Goal: Task Accomplishment & Management: Use online tool/utility

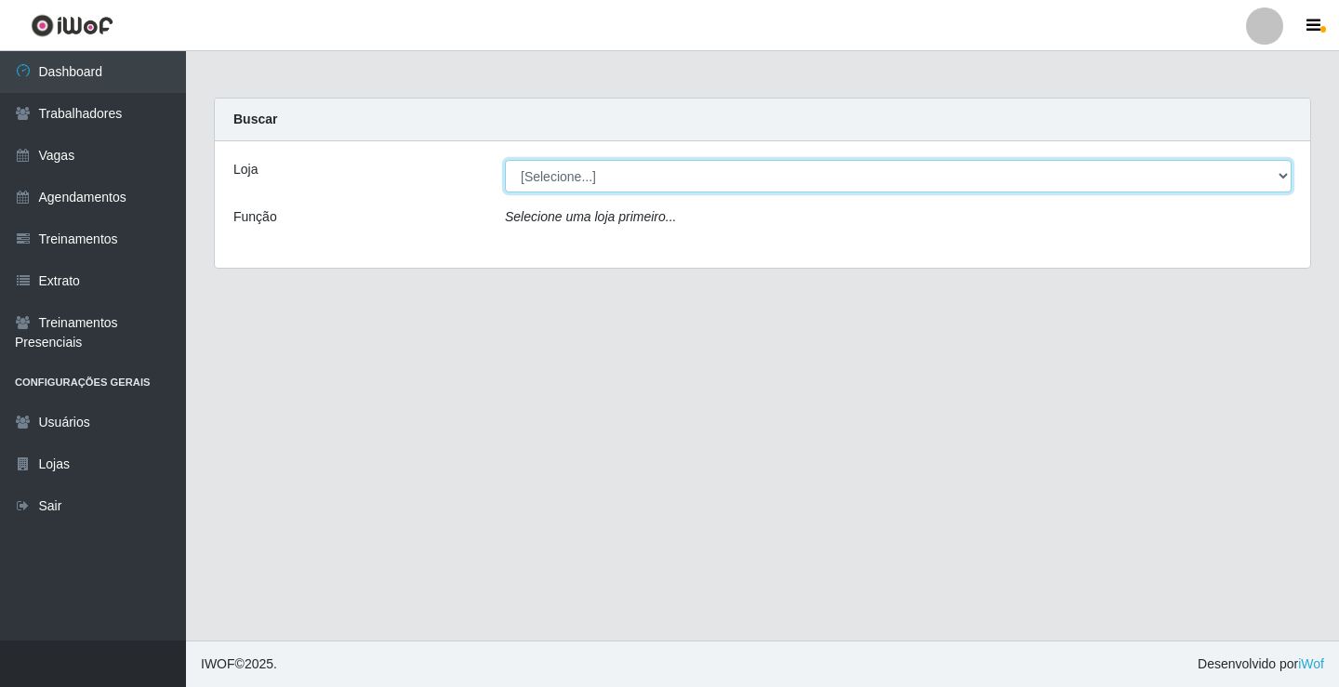
click at [570, 178] on select "[Selecione...] Edilicya Supermercado" at bounding box center [898, 176] width 787 height 33
select select "460"
click at [505, 160] on select "[Selecione...] Edilicya Supermercado" at bounding box center [898, 176] width 787 height 33
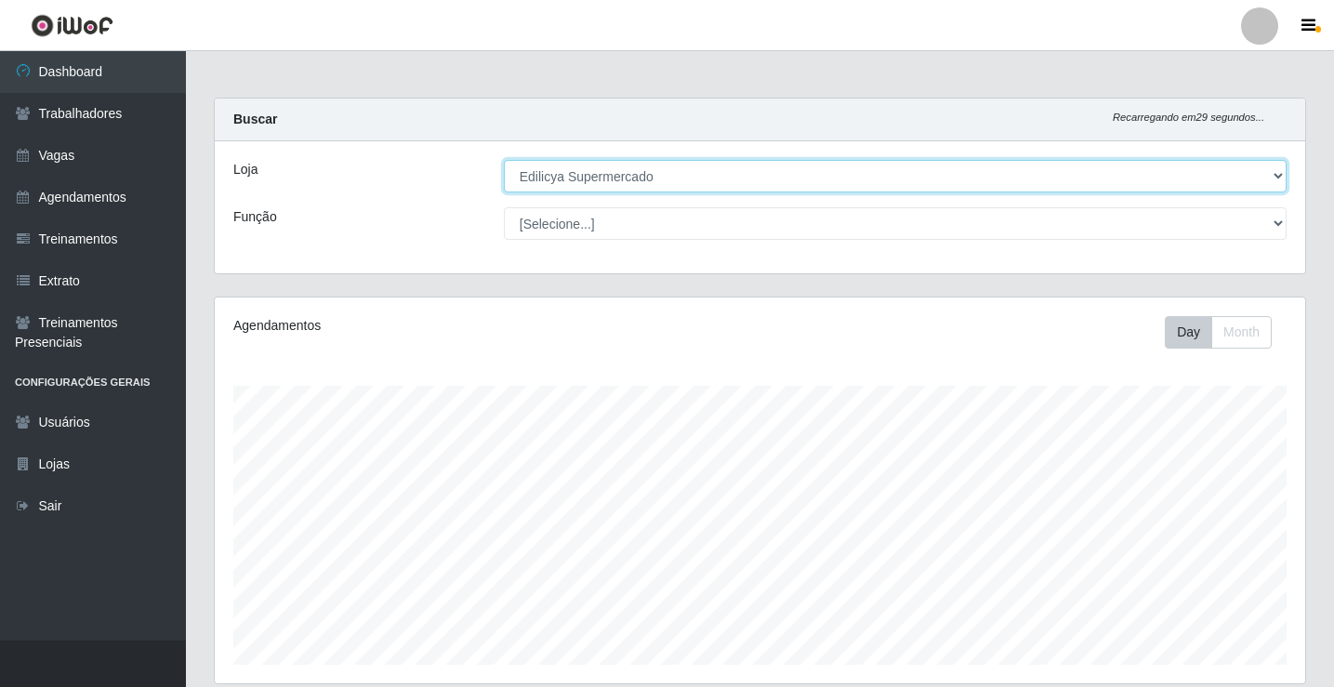
scroll to position [386, 1091]
click at [567, 174] on select "[Selecione...] Edilicya Supermercado" at bounding box center [895, 176] width 783 height 33
click at [504, 160] on select "[Selecione...] Edilicya Supermercado" at bounding box center [895, 176] width 783 height 33
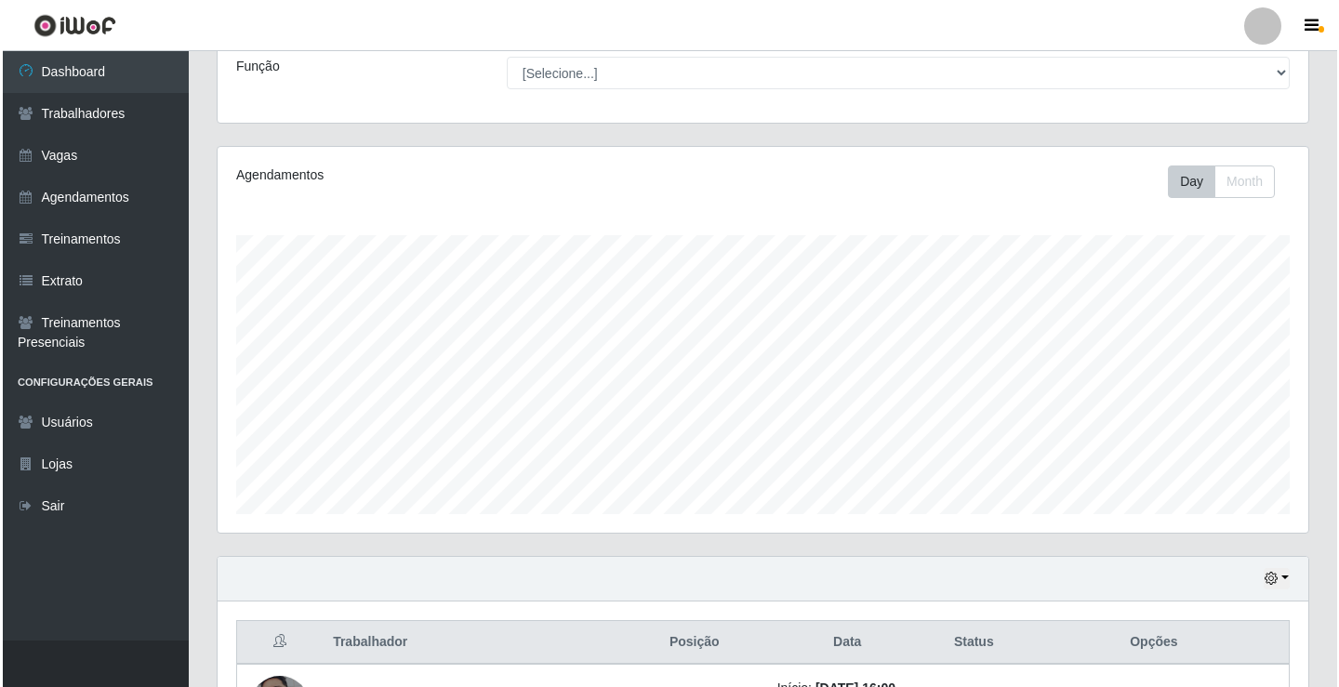
scroll to position [382, 0]
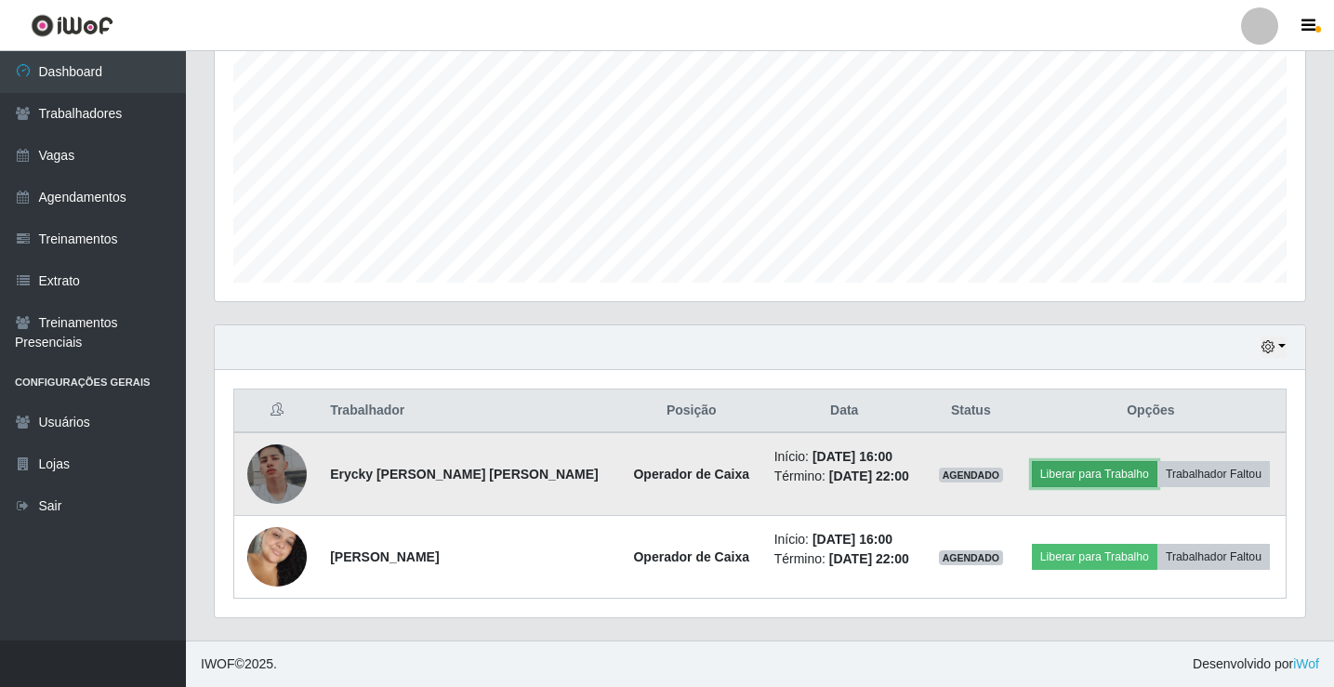
click at [1078, 479] on button "Liberar para Trabalho" at bounding box center [1095, 474] width 126 height 26
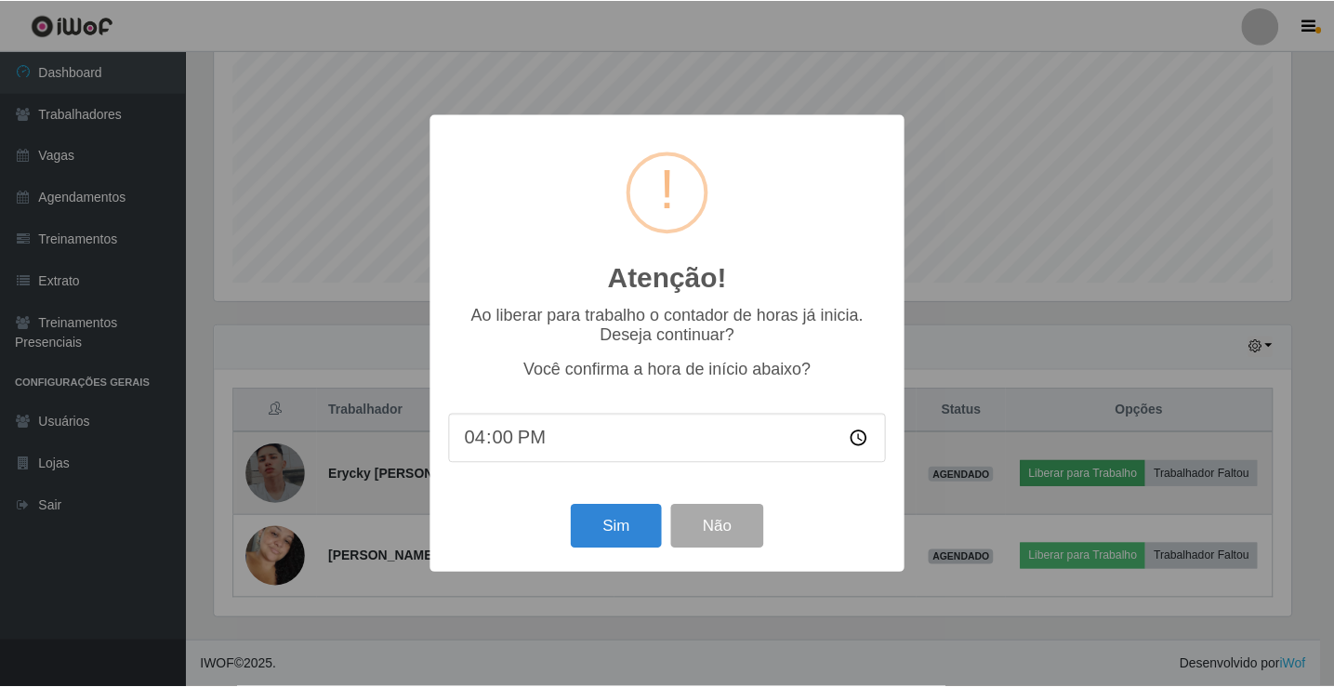
scroll to position [386, 1081]
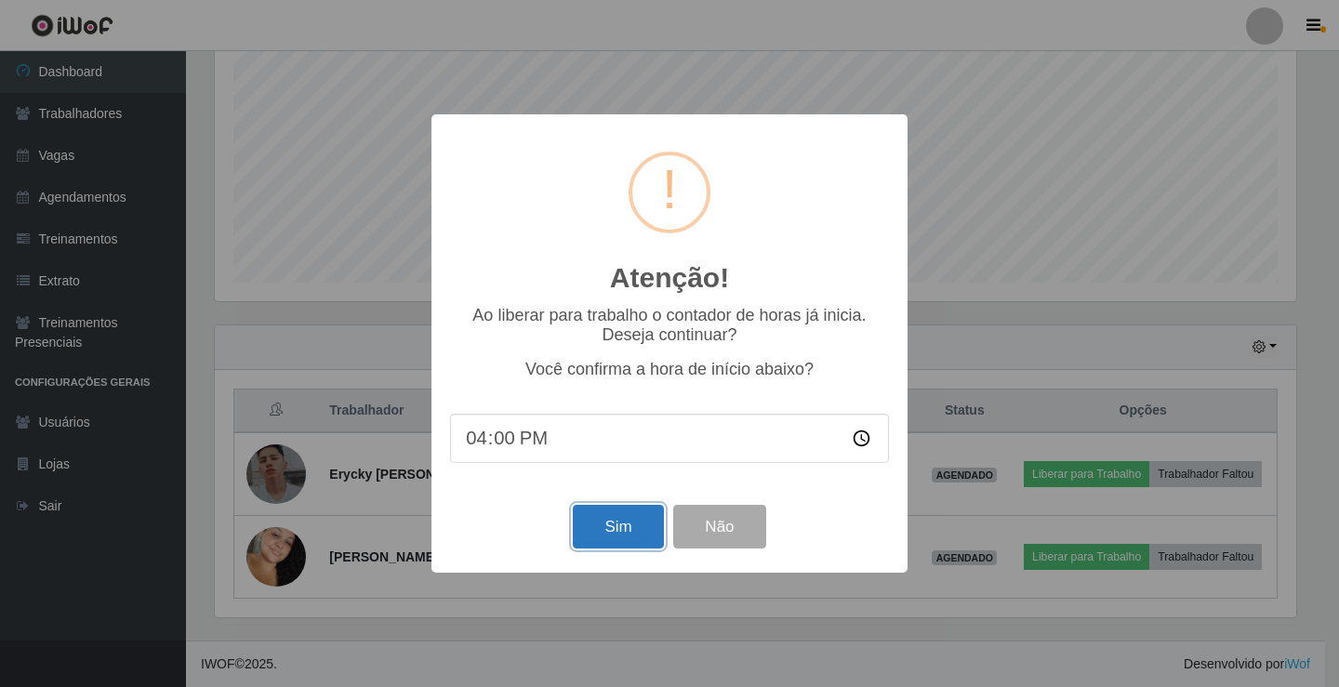
click at [631, 546] on button "Sim" at bounding box center [618, 527] width 90 height 44
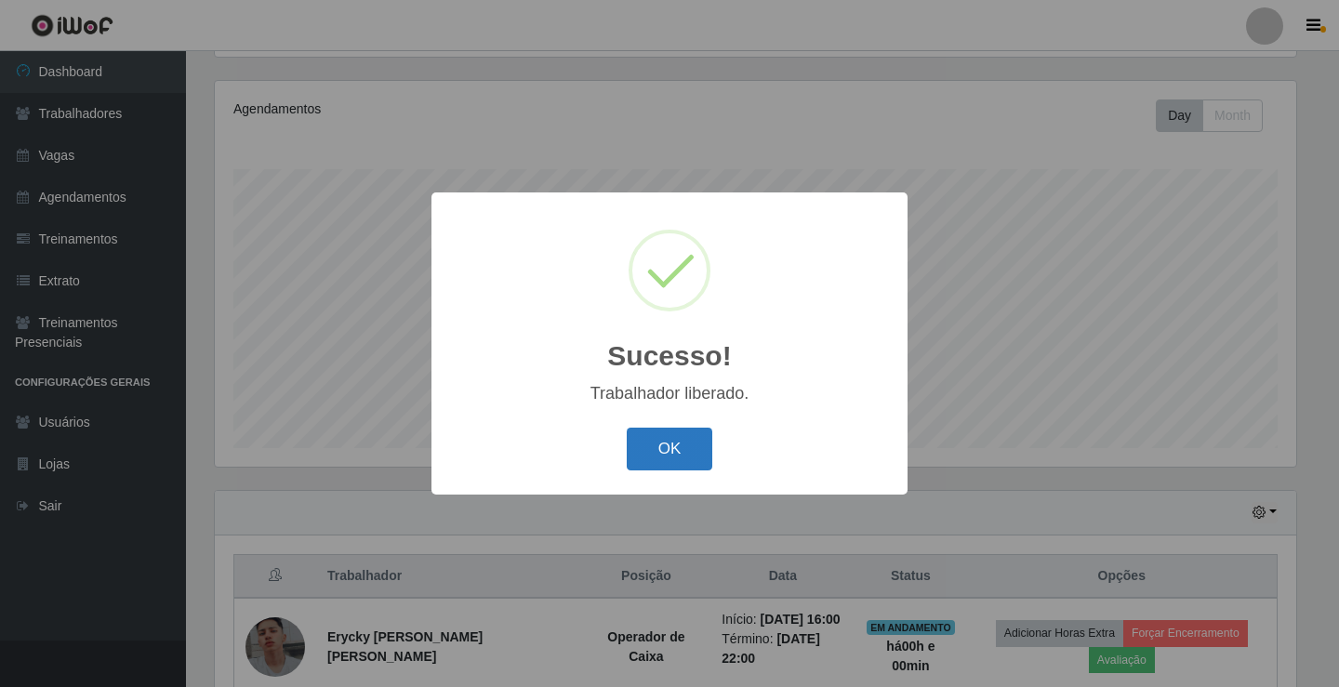
click at [668, 437] on button "OK" at bounding box center [670, 450] width 86 height 44
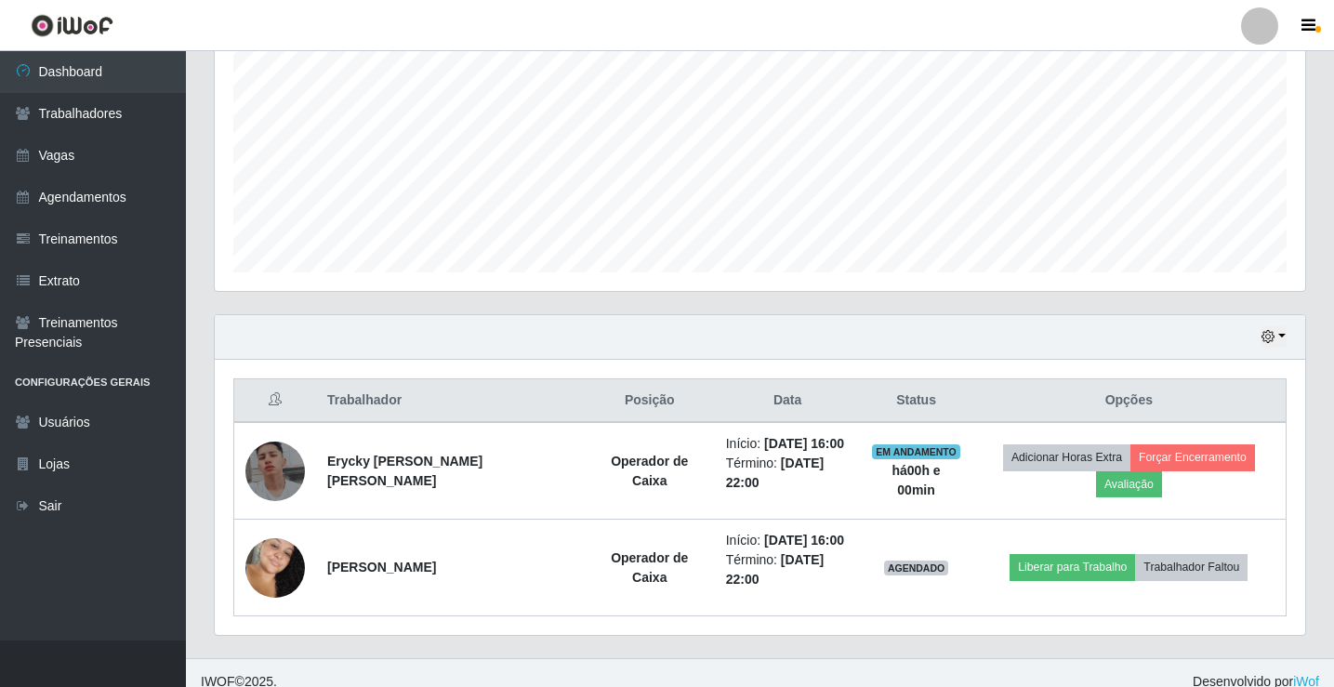
scroll to position [410, 0]
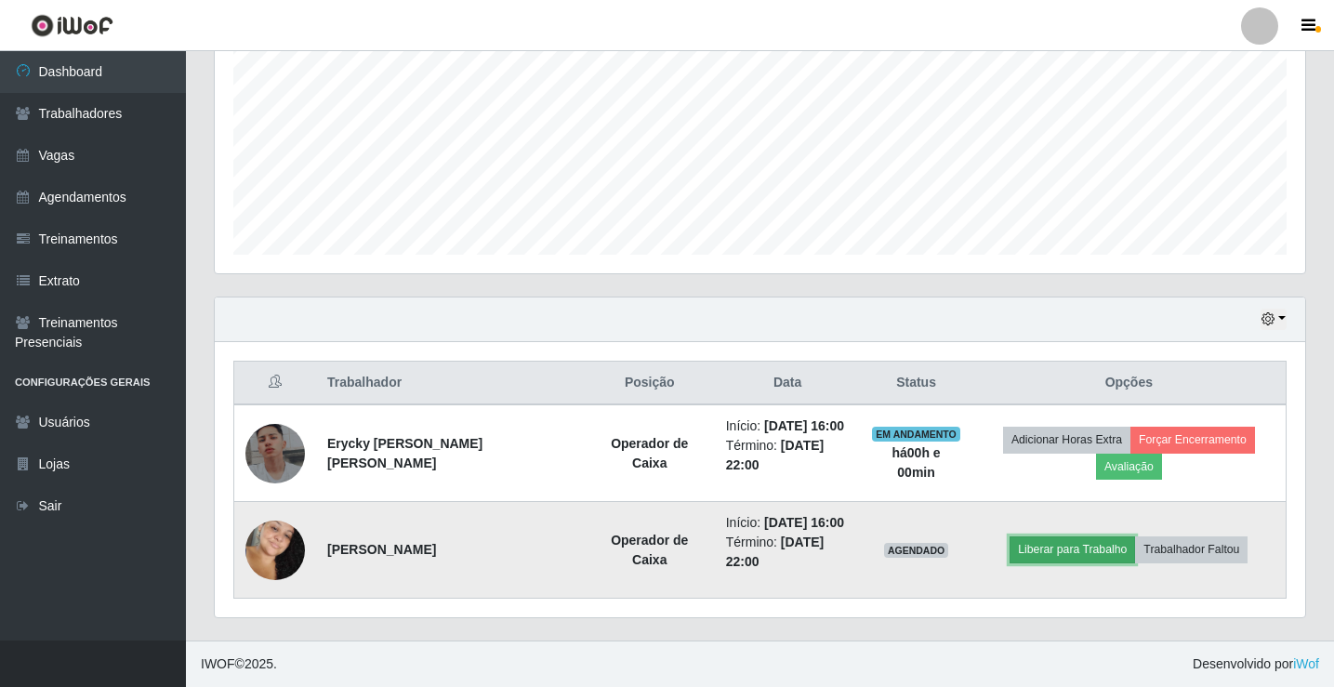
click at [1011, 546] on button "Liberar para Trabalho" at bounding box center [1073, 550] width 126 height 26
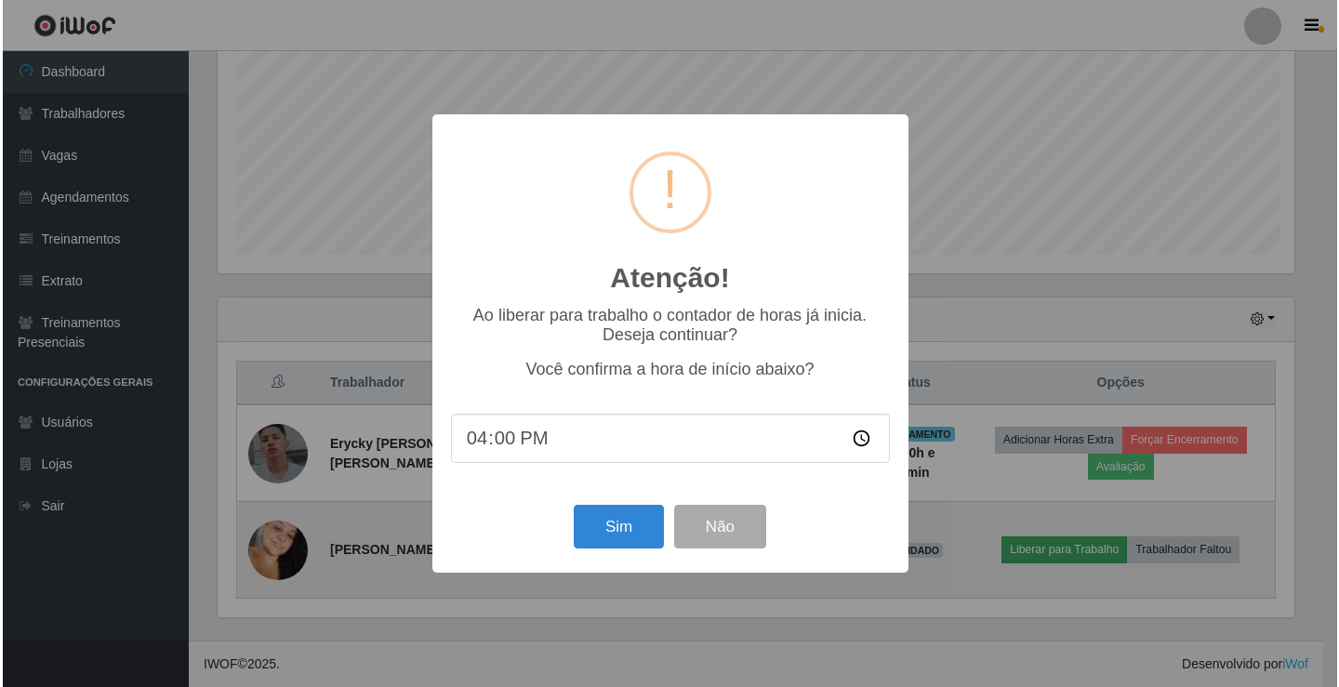
scroll to position [386, 1081]
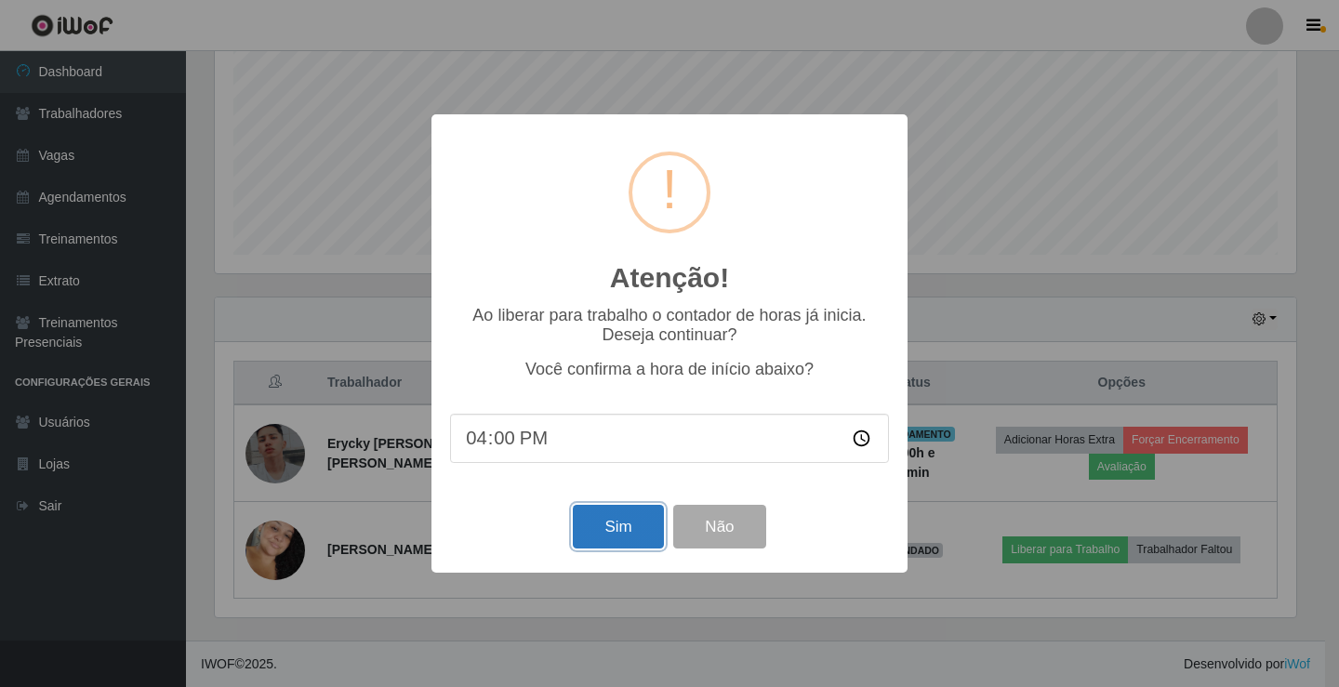
click at [631, 545] on button "Sim" at bounding box center [618, 527] width 90 height 44
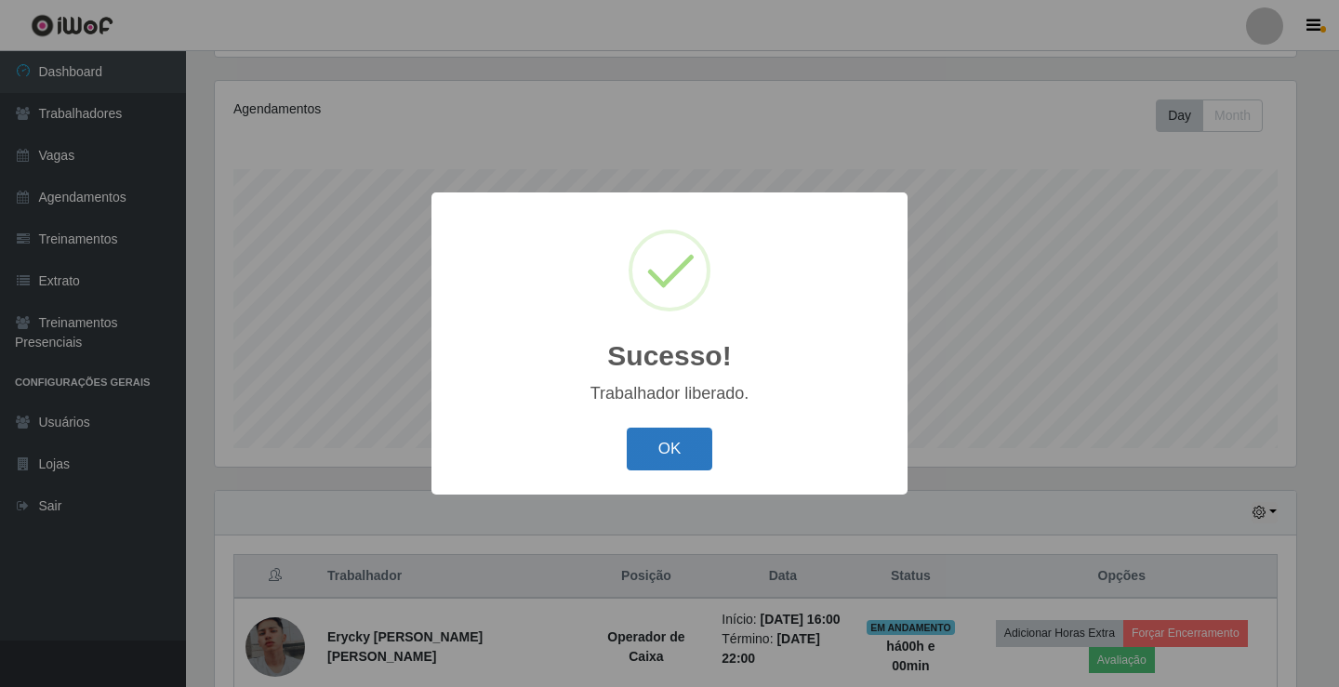
click at [700, 464] on button "OK" at bounding box center [670, 450] width 86 height 44
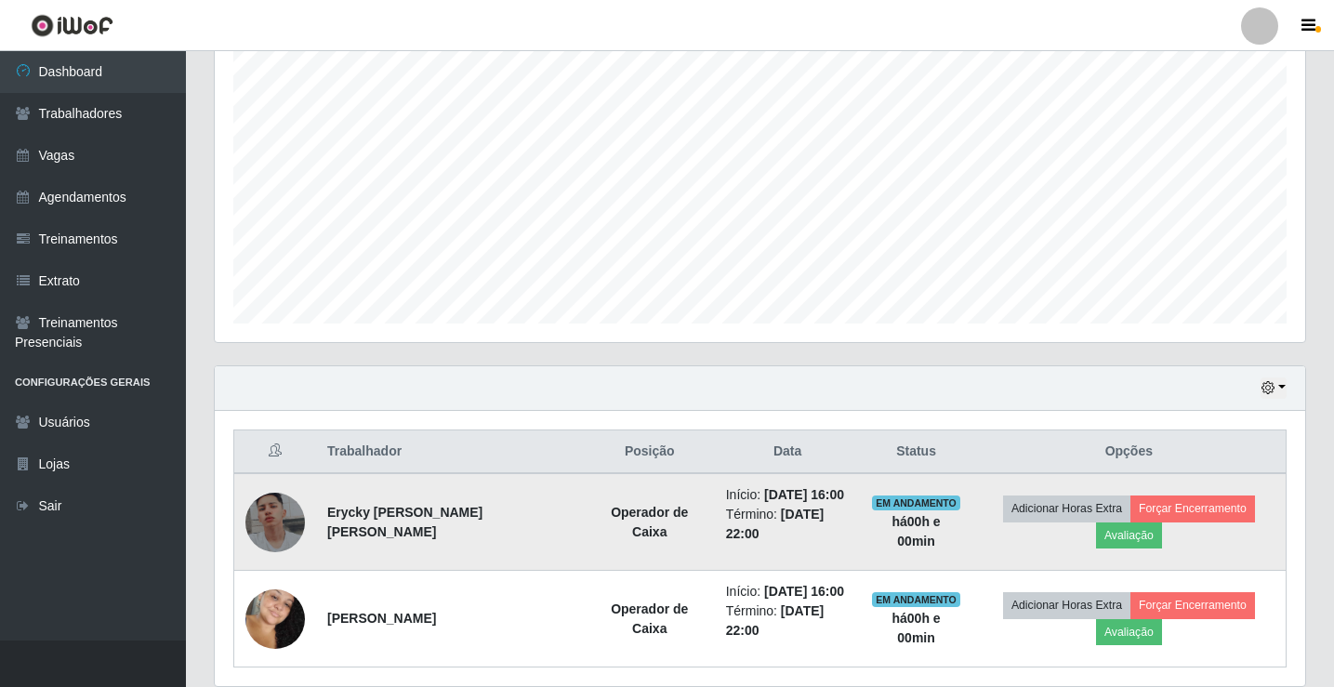
scroll to position [317, 0]
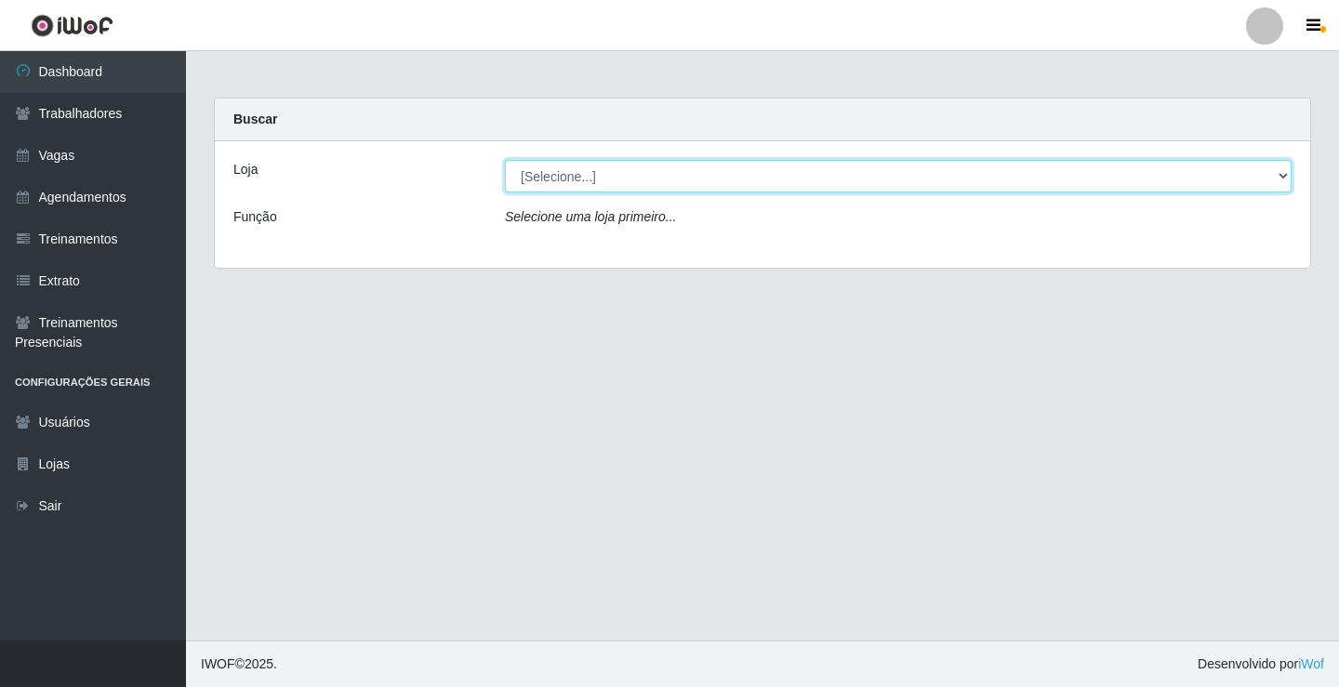
click at [560, 167] on select "[Selecione...] Edilicya Supermercado" at bounding box center [898, 176] width 787 height 33
select select "460"
click at [505, 160] on select "[Selecione...] Edilicya Supermercado" at bounding box center [898, 176] width 787 height 33
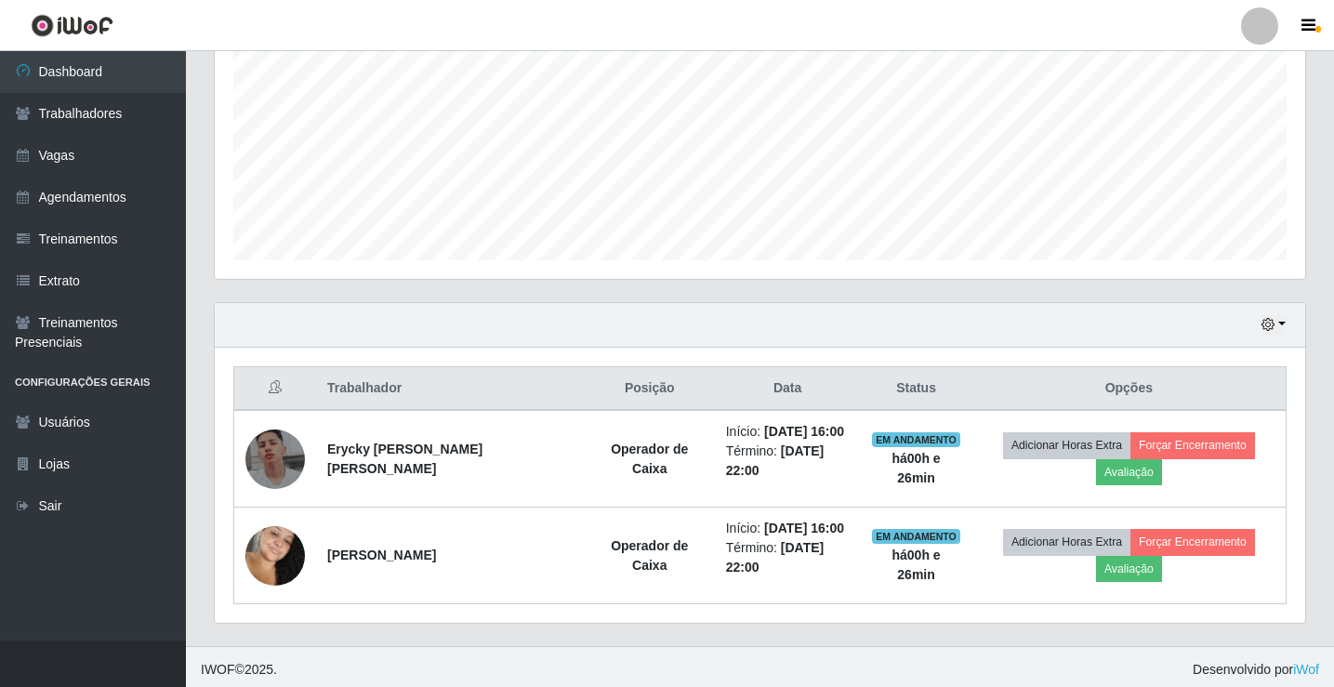
scroll to position [410, 0]
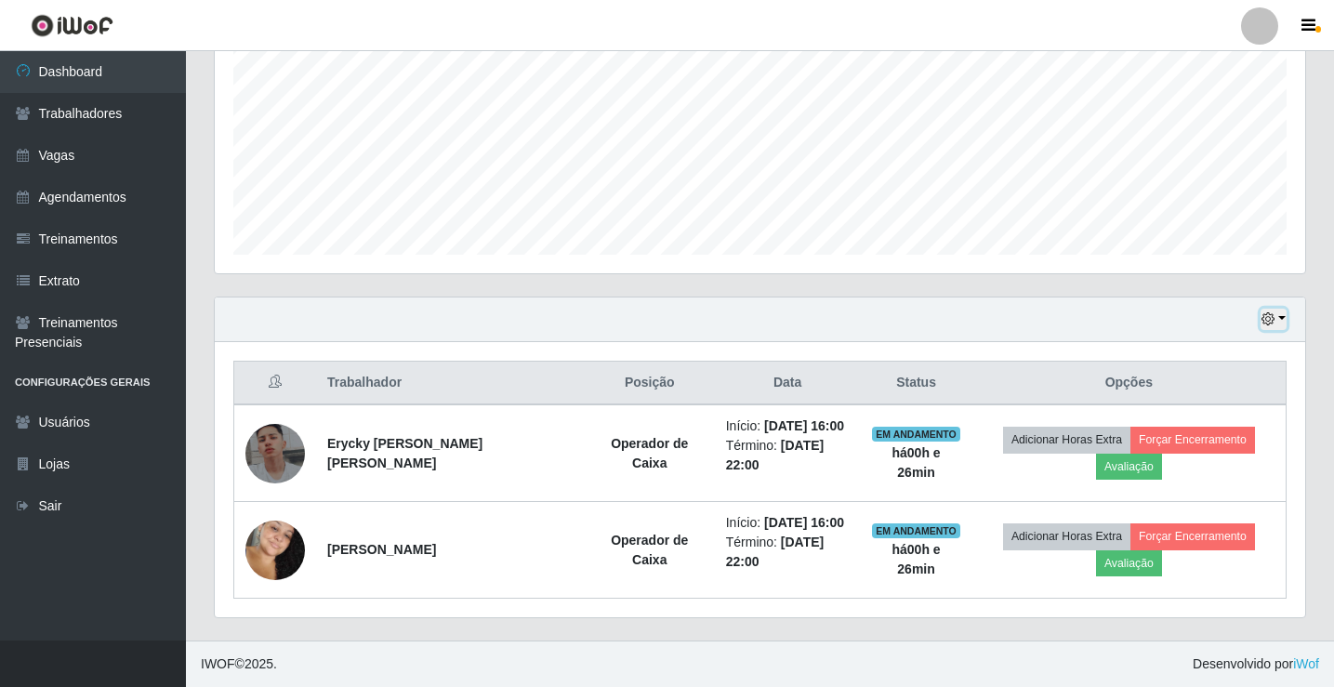
click at [1283, 318] on button "button" at bounding box center [1274, 319] width 26 height 21
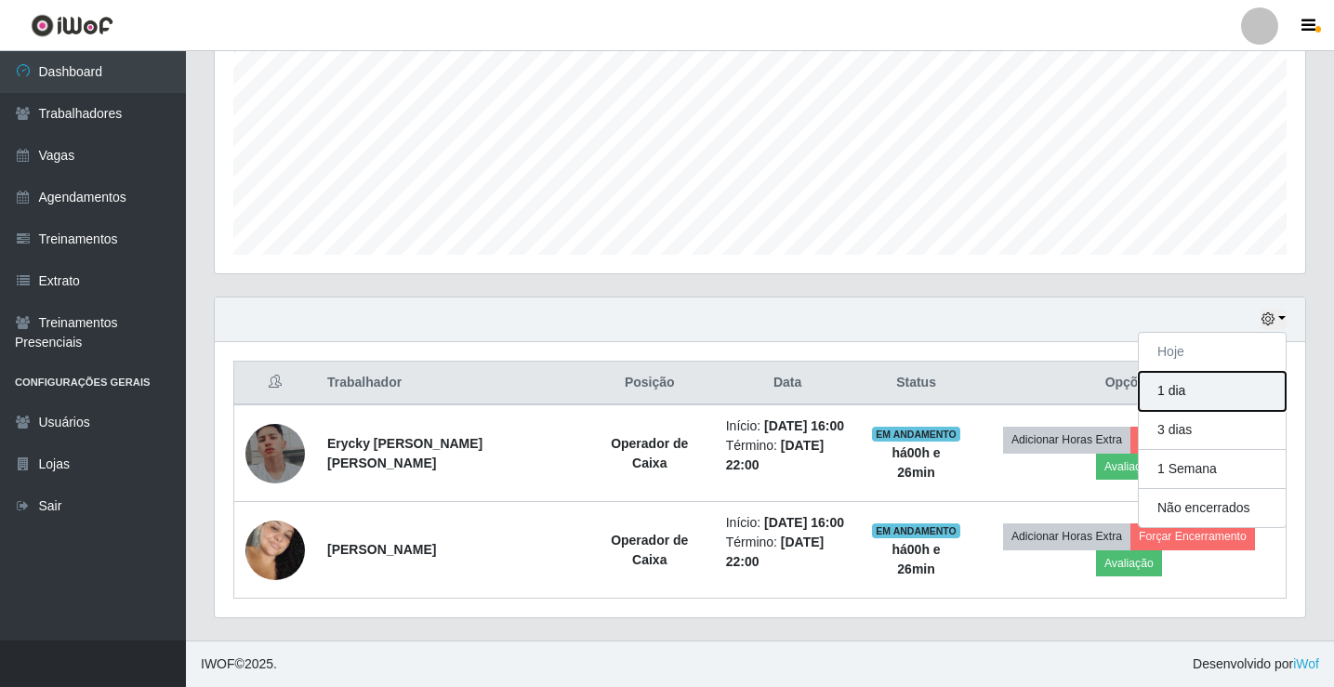
click at [1243, 394] on button "1 dia" at bounding box center [1212, 391] width 147 height 39
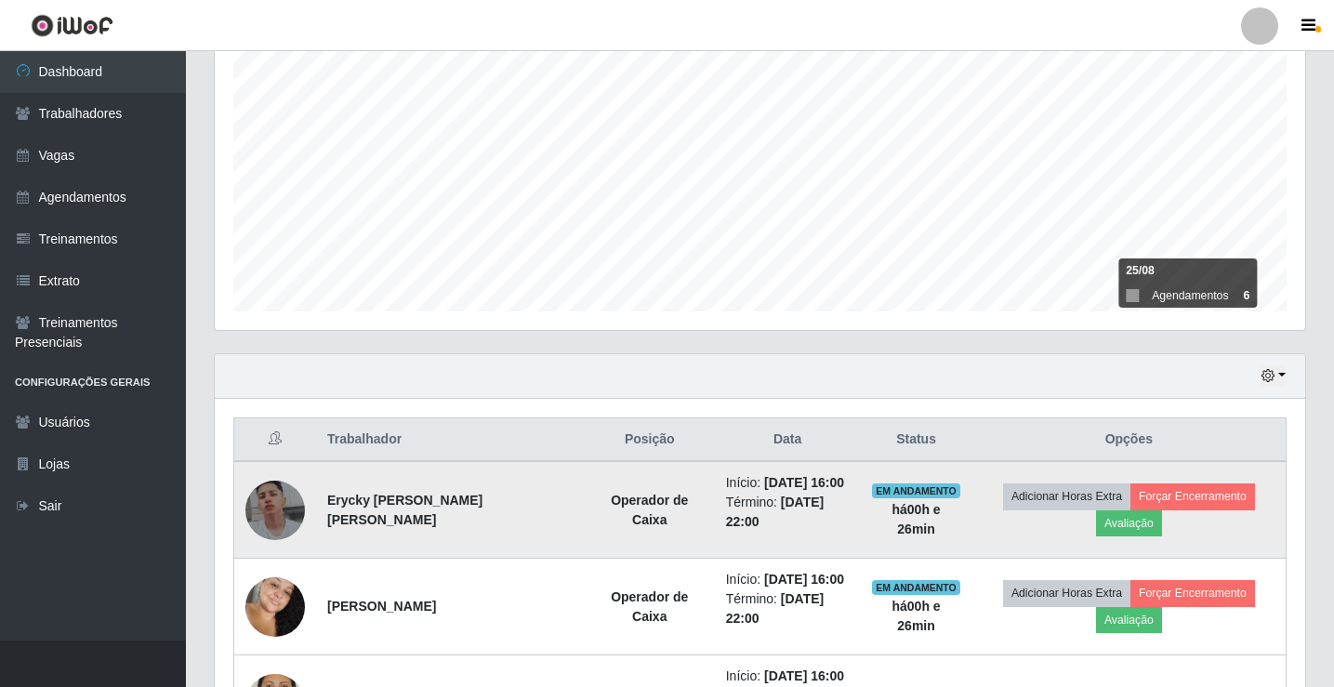
scroll to position [321, 0]
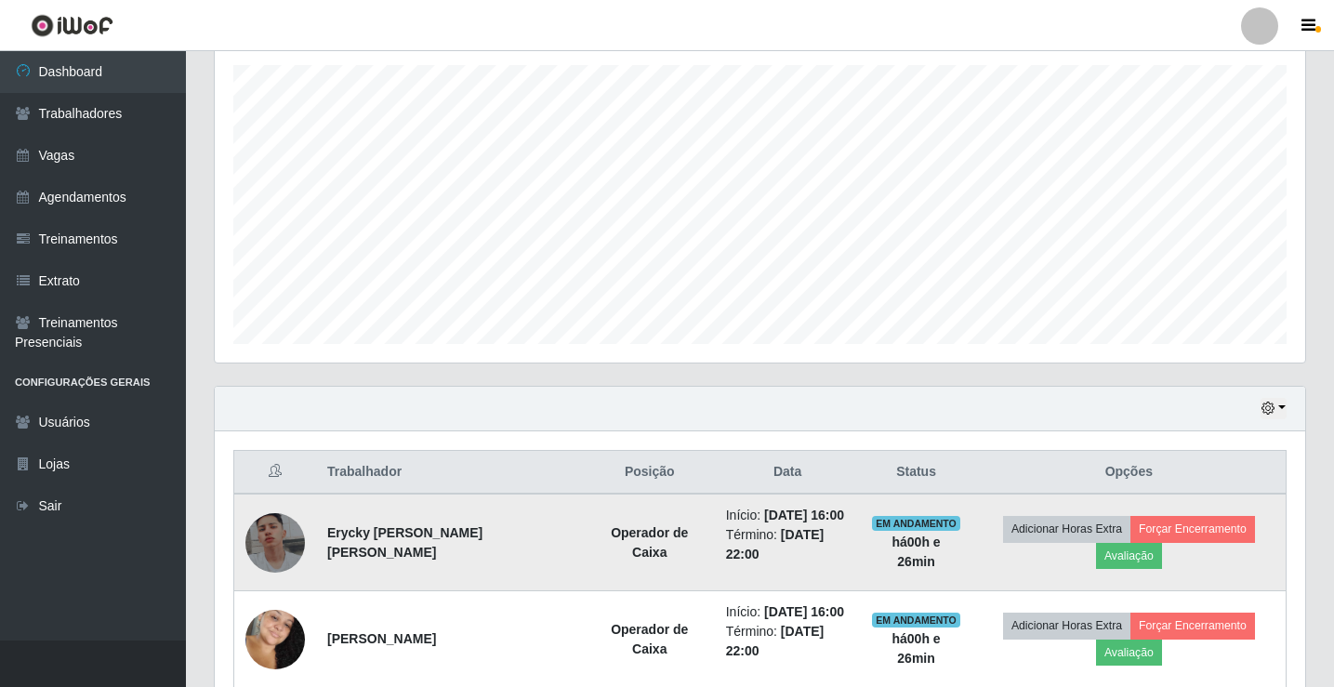
click at [285, 522] on img at bounding box center [275, 543] width 60 height 106
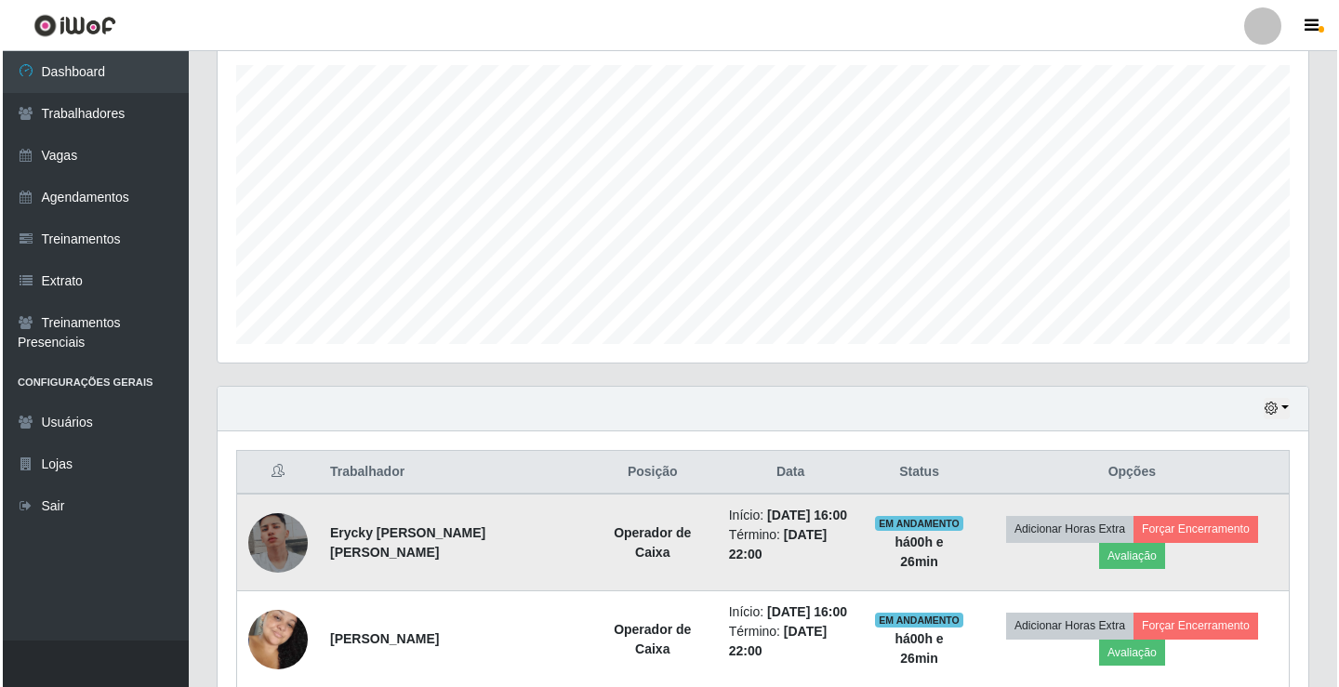
scroll to position [386, 1081]
